Goal: Task Accomplishment & Management: Complete application form

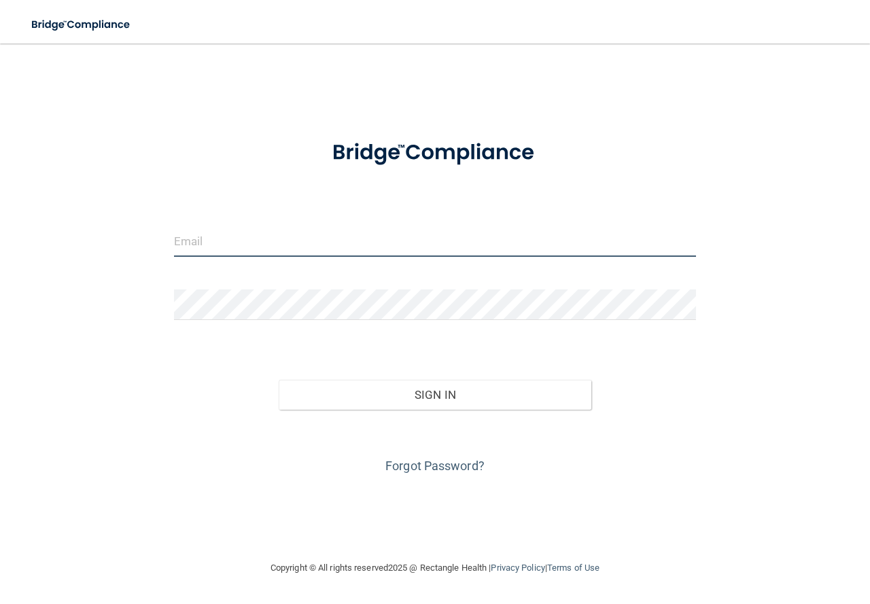
click at [233, 243] on input "email" at bounding box center [435, 241] width 522 height 31
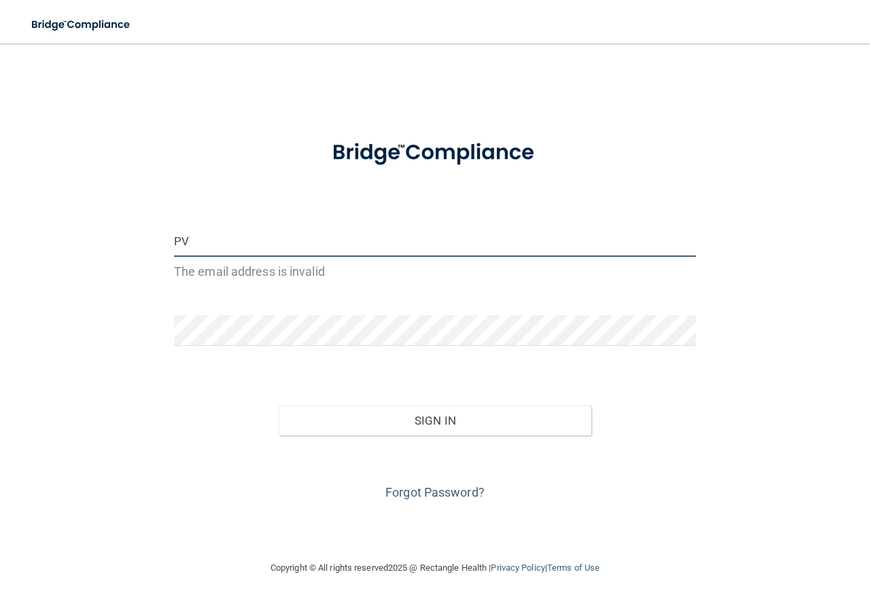
type input "P"
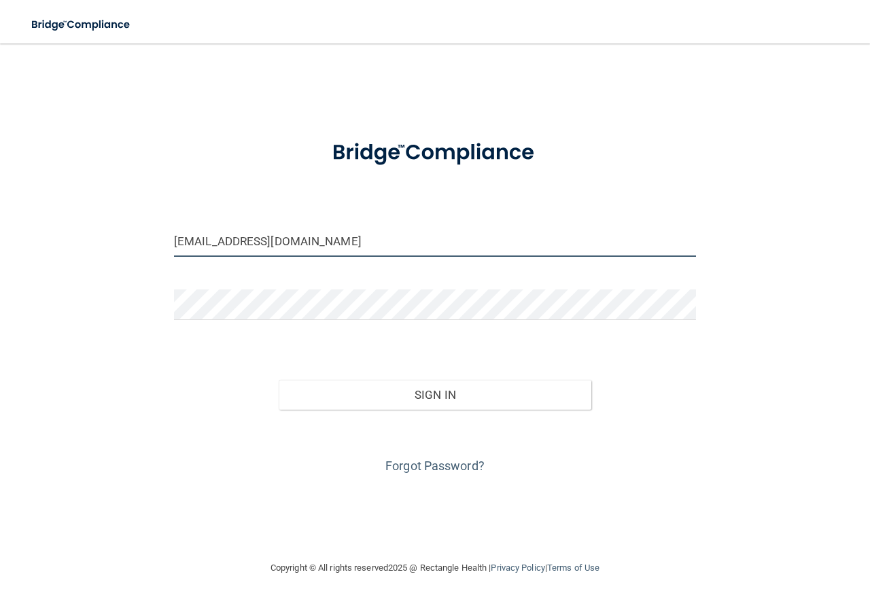
type input "[EMAIL_ADDRESS][DOMAIN_NAME]"
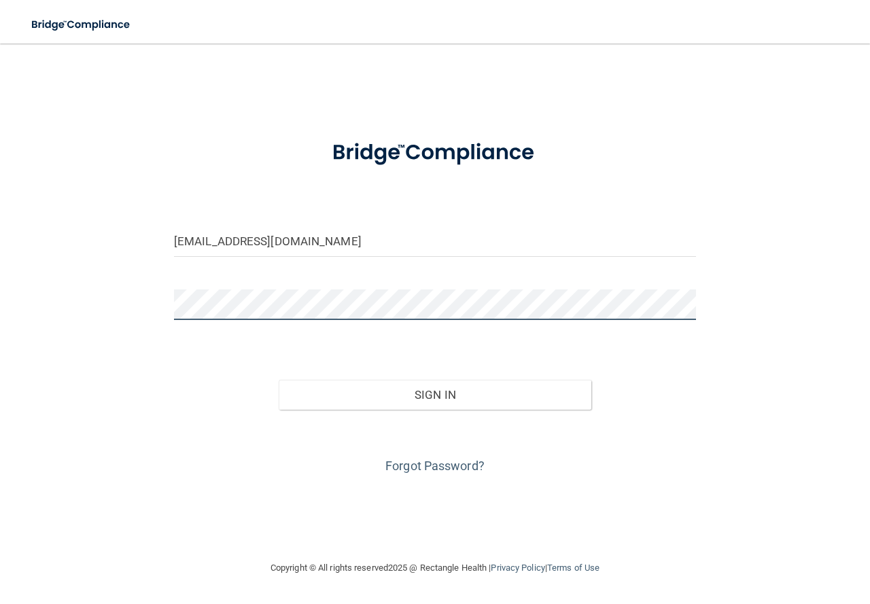
click at [279, 380] on button "Sign In" at bounding box center [435, 395] width 313 height 30
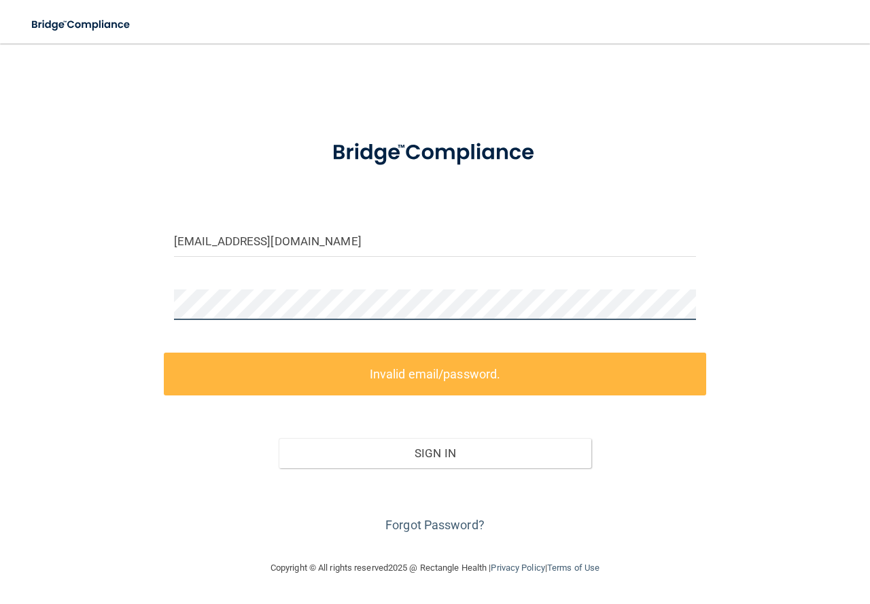
click at [0, 304] on html "Toggle navigation Manage My Enterprise Manage My Location [EMAIL_ADDRESS][DOMAI…" at bounding box center [435, 302] width 870 height 604
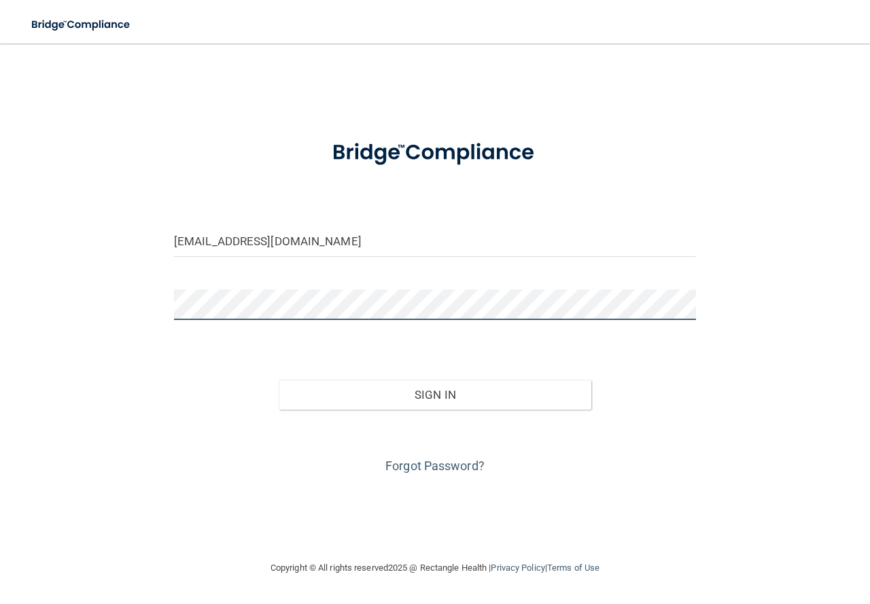
click at [279, 380] on button "Sign In" at bounding box center [435, 395] width 313 height 30
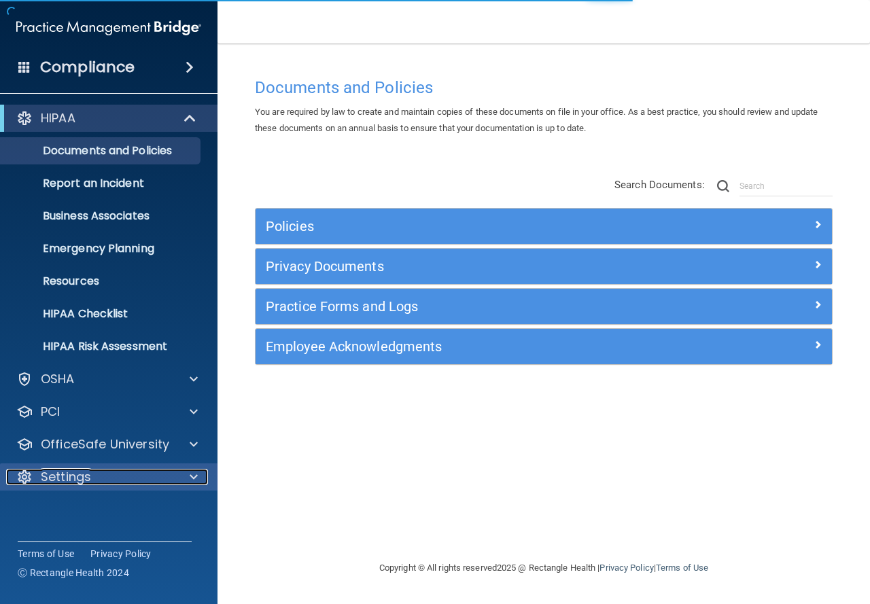
click at [177, 475] on div at bounding box center [192, 477] width 34 height 16
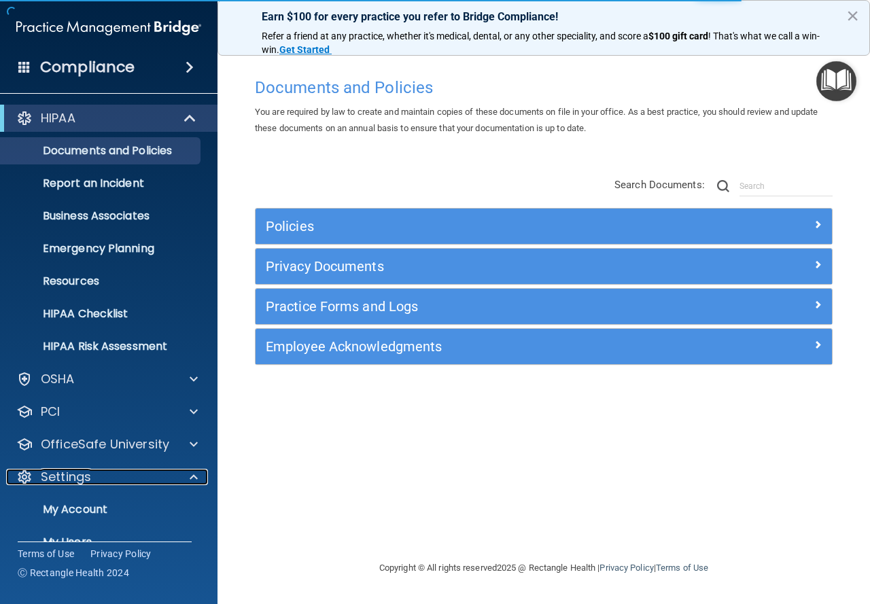
scroll to position [68, 0]
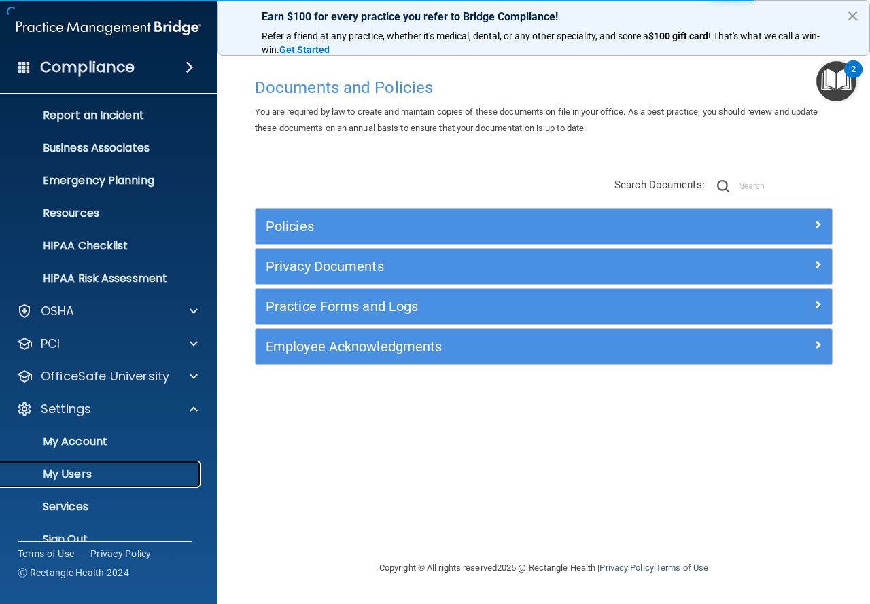
click at [88, 472] on p "My Users" at bounding box center [102, 475] width 186 height 14
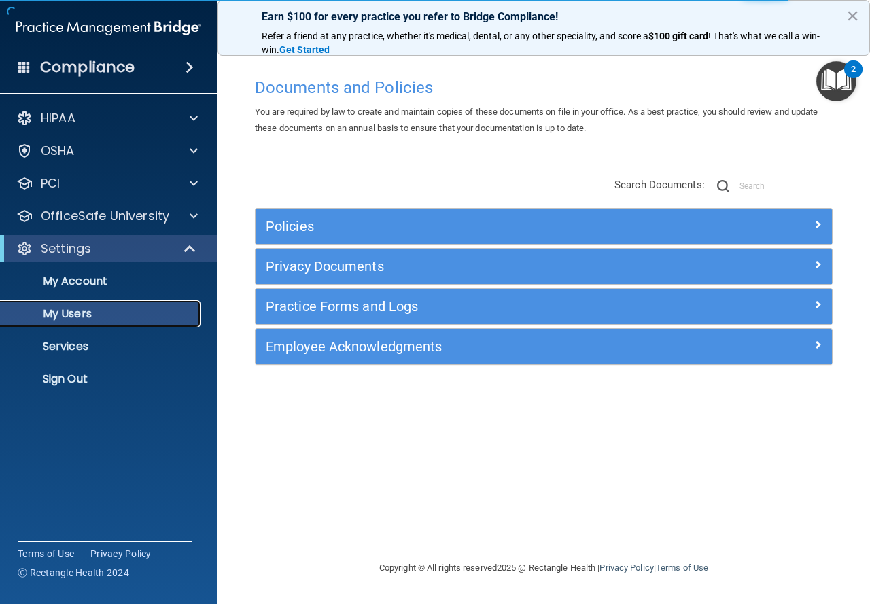
click at [73, 317] on p "My Users" at bounding box center [102, 314] width 186 height 14
select select "20"
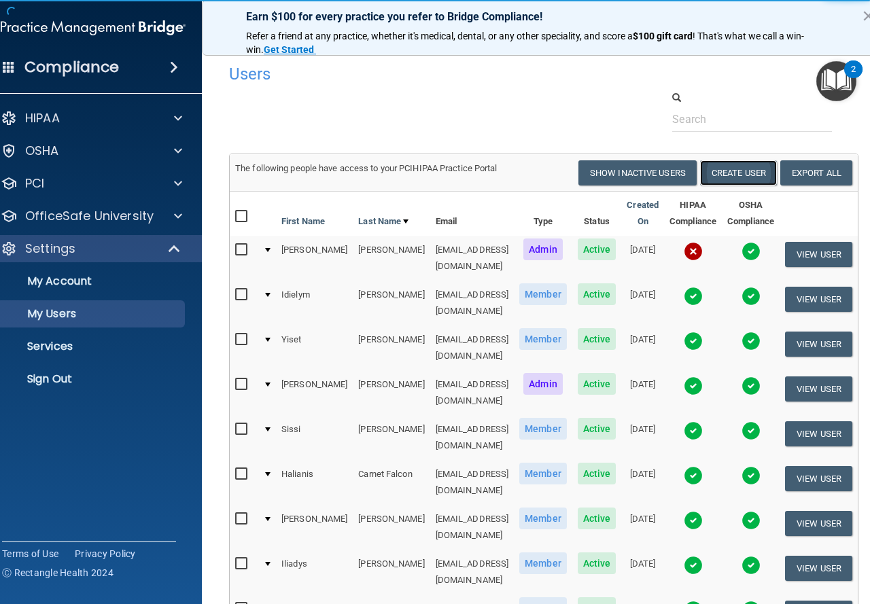
click at [759, 166] on button "Create User" at bounding box center [738, 172] width 77 height 25
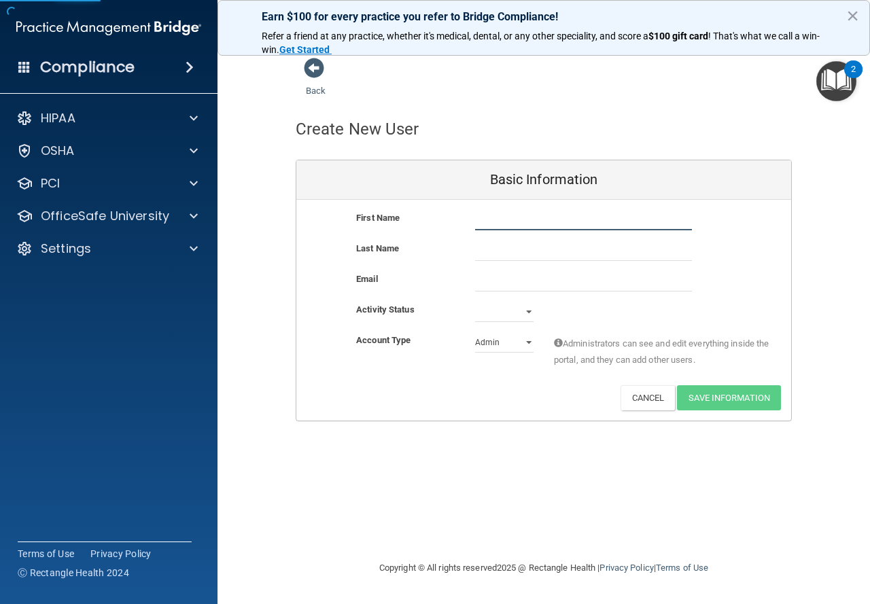
click at [531, 220] on input "text" at bounding box center [583, 220] width 217 height 20
type input "Sofia"
type input "[PERSON_NAME]"
click at [516, 289] on input "email" at bounding box center [583, 281] width 217 height 20
paste input "[EMAIL_ADDRESS][DOMAIN_NAME]"
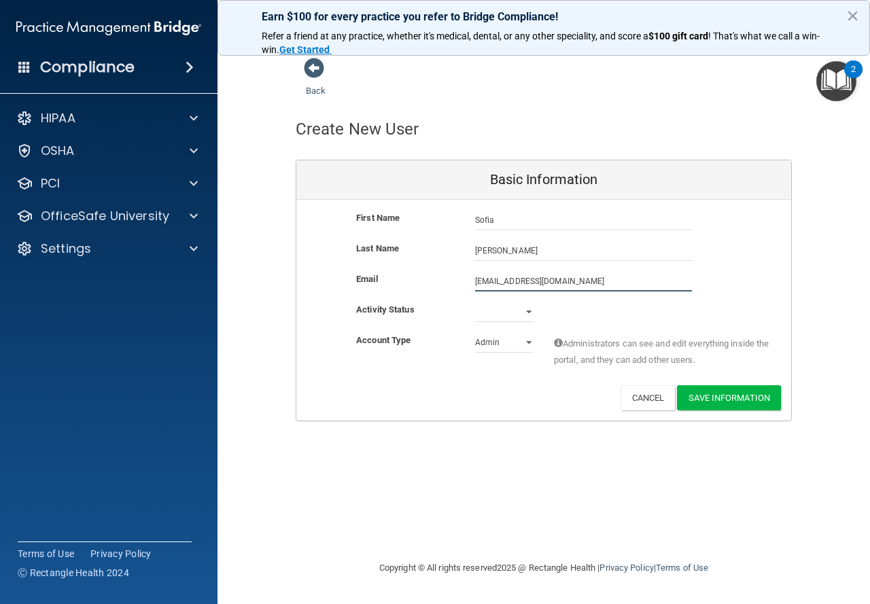
type input "[EMAIL_ADDRESS][DOMAIN_NAME]"
click at [520, 309] on select "Active Inactive" at bounding box center [504, 312] width 58 height 20
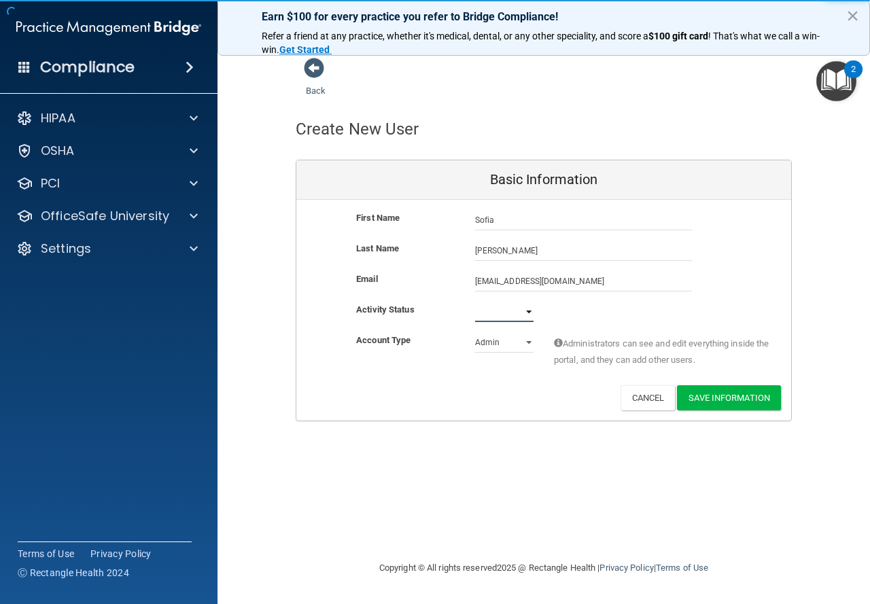
select select "active"
click at [475, 302] on select "Active Inactive" at bounding box center [504, 312] width 58 height 20
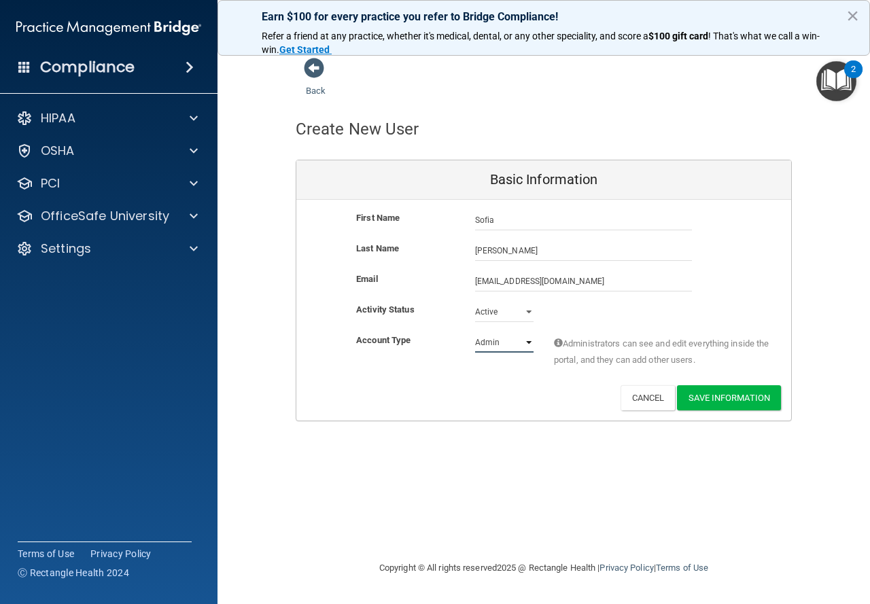
click at [506, 346] on select "Admin Member" at bounding box center [504, 342] width 58 height 20
select select "practice_member"
click at [475, 332] on select "Admin Member" at bounding box center [504, 342] width 58 height 20
click at [709, 398] on button "Save Information" at bounding box center [729, 397] width 104 height 25
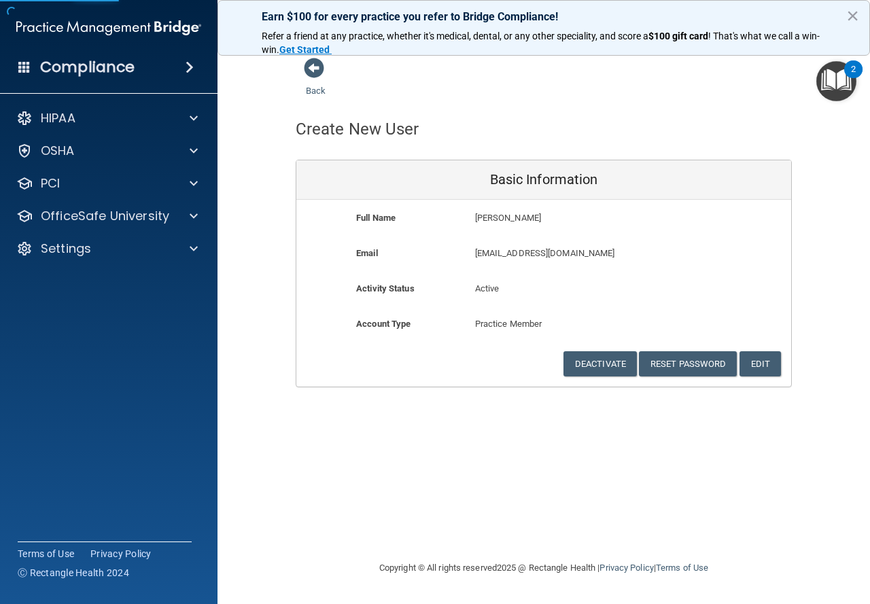
click at [471, 406] on div "Back Create New User Basic Information Full Name [PERSON_NAME] Last Name [PERSO…" at bounding box center [544, 301] width 598 height 489
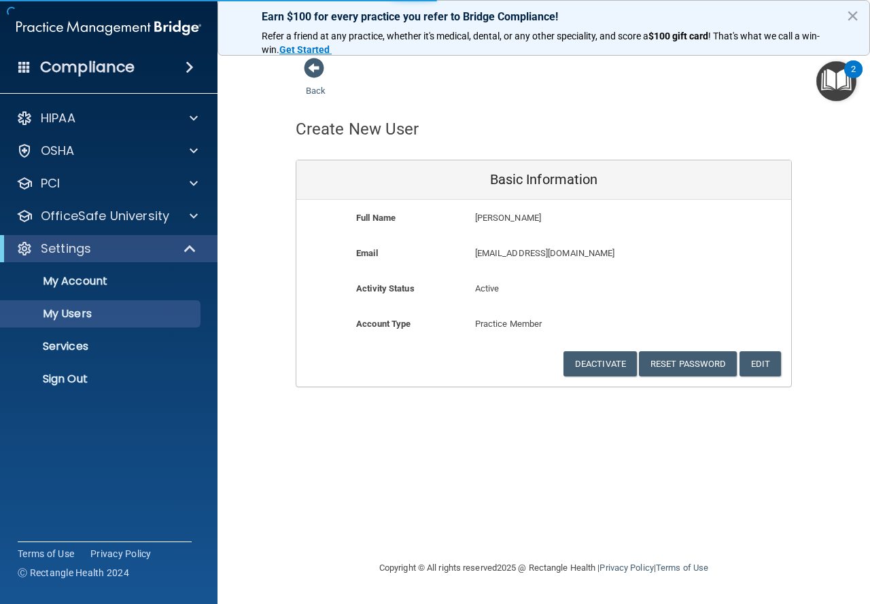
select select "20"
